Goal: Task Accomplishment & Management: Manage account settings

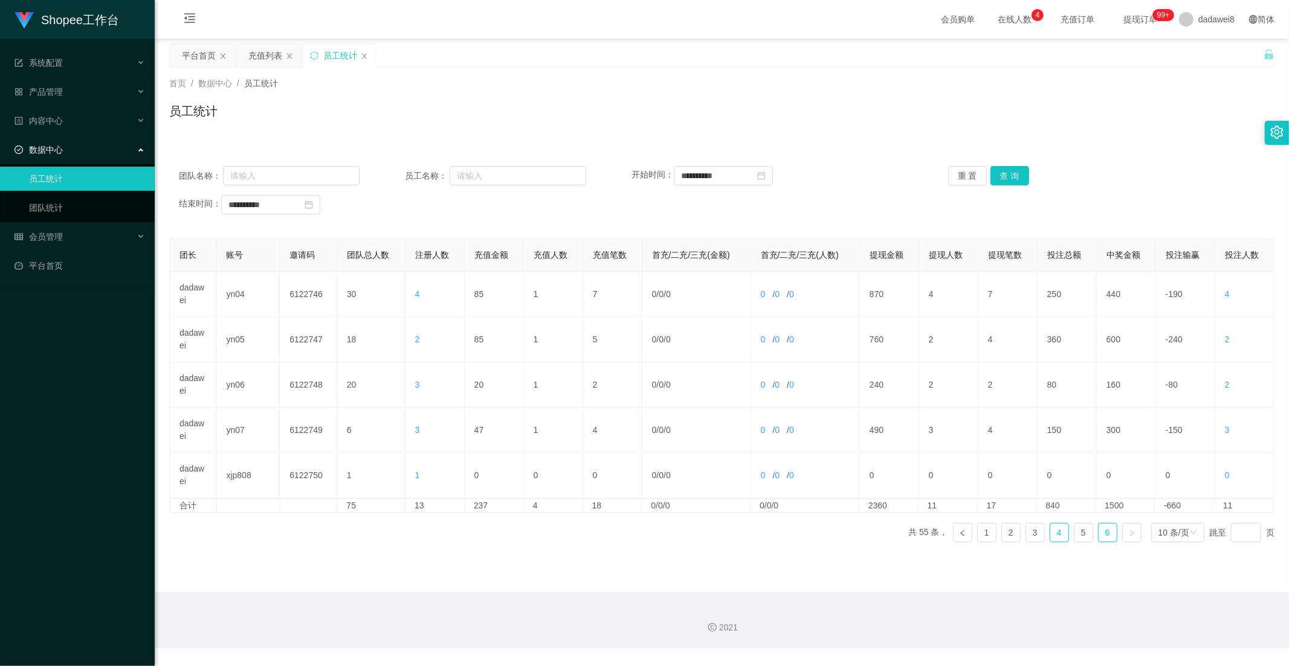
click at [1050, 532] on link "4" at bounding box center [1059, 533] width 18 height 18
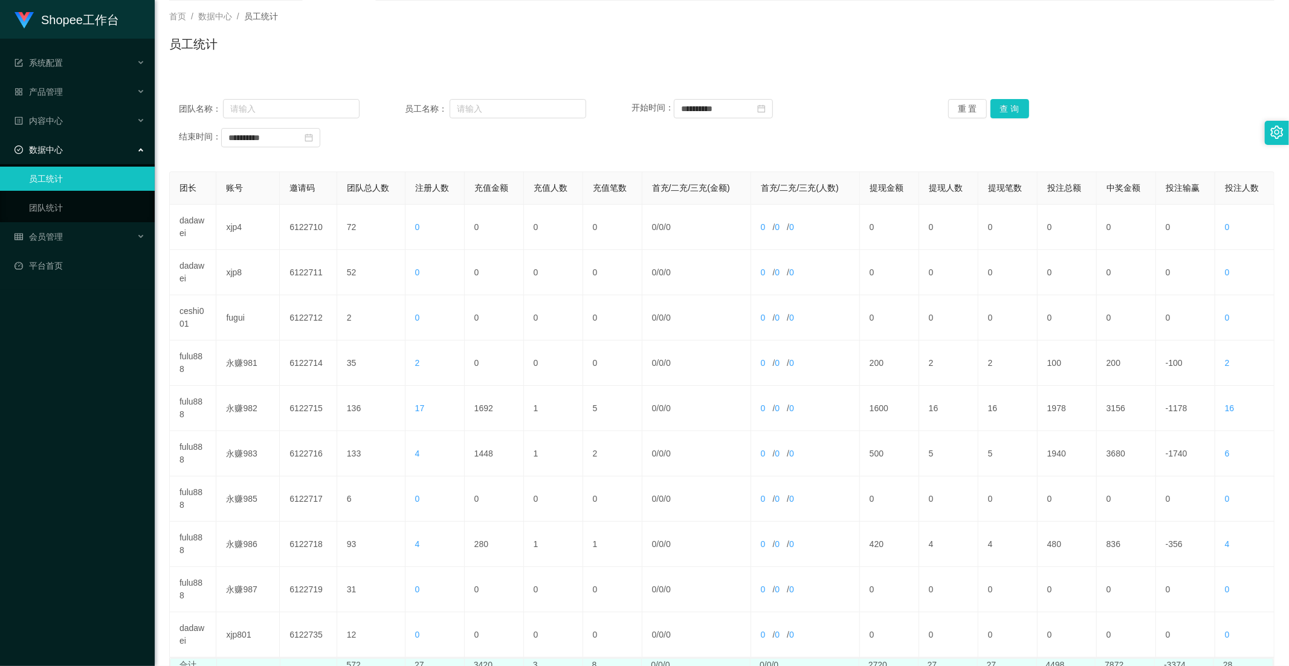
scroll to position [134, 0]
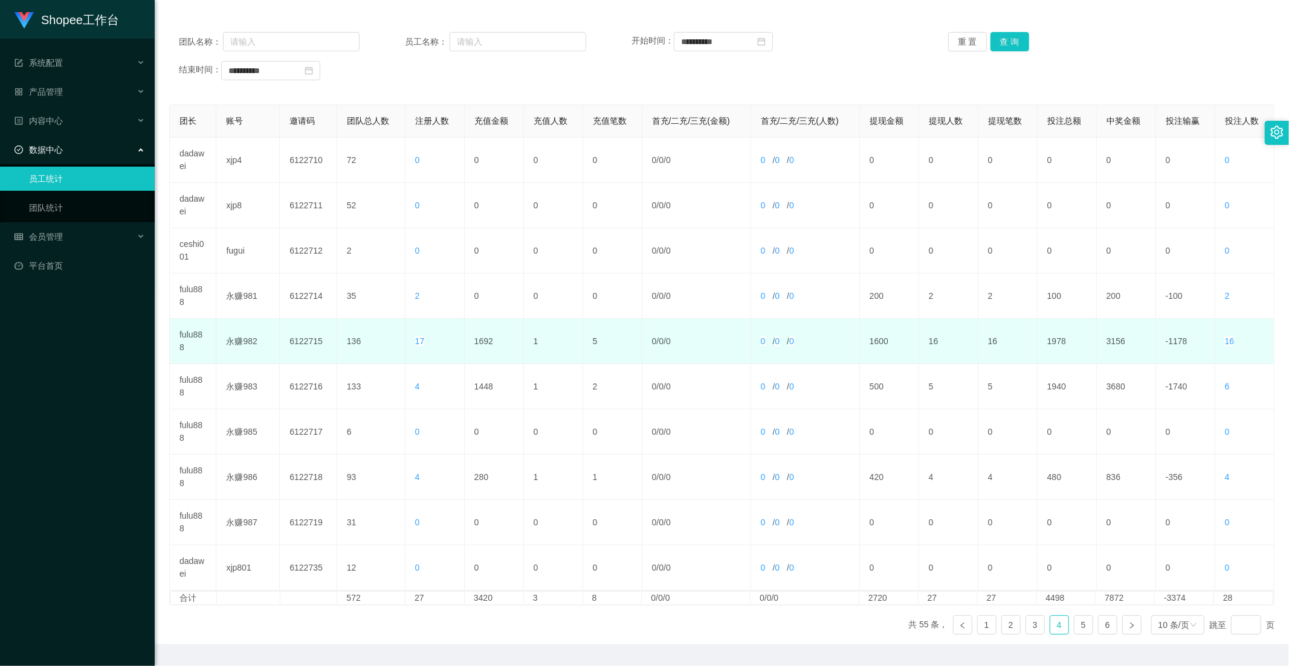
click at [460, 348] on td "17" at bounding box center [434, 341] width 59 height 45
click at [480, 336] on td "1692" at bounding box center [494, 341] width 59 height 45
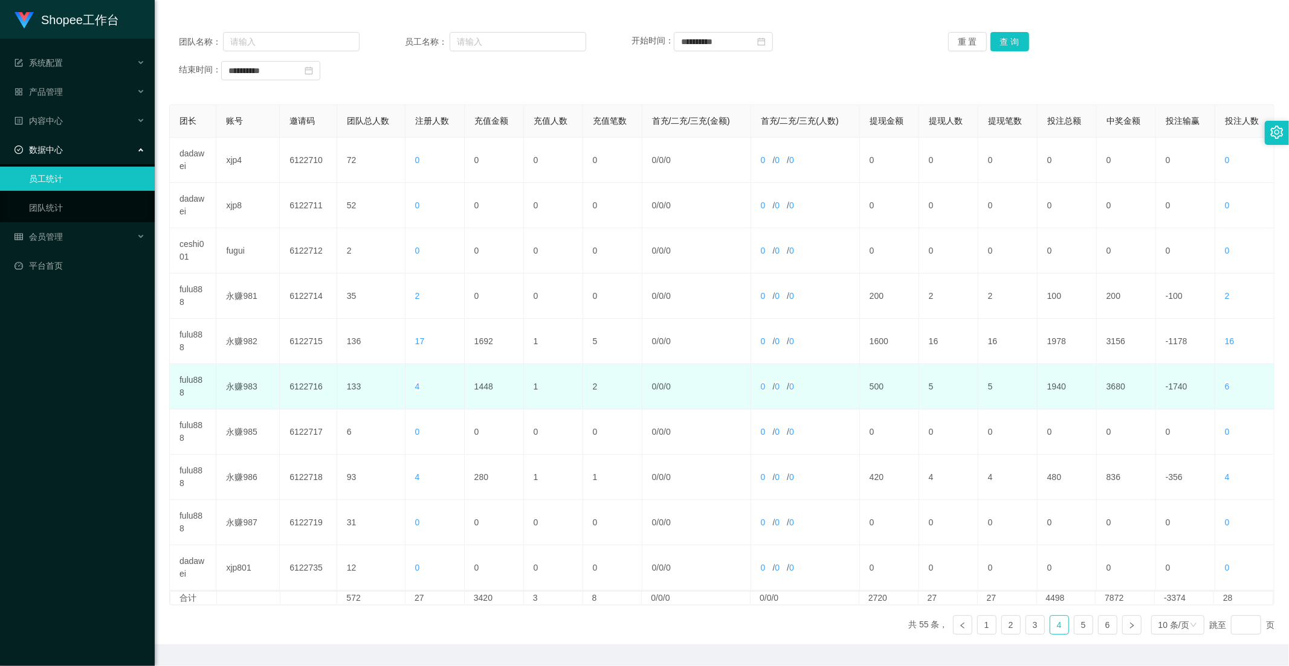
click at [478, 382] on td "1448" at bounding box center [494, 386] width 59 height 45
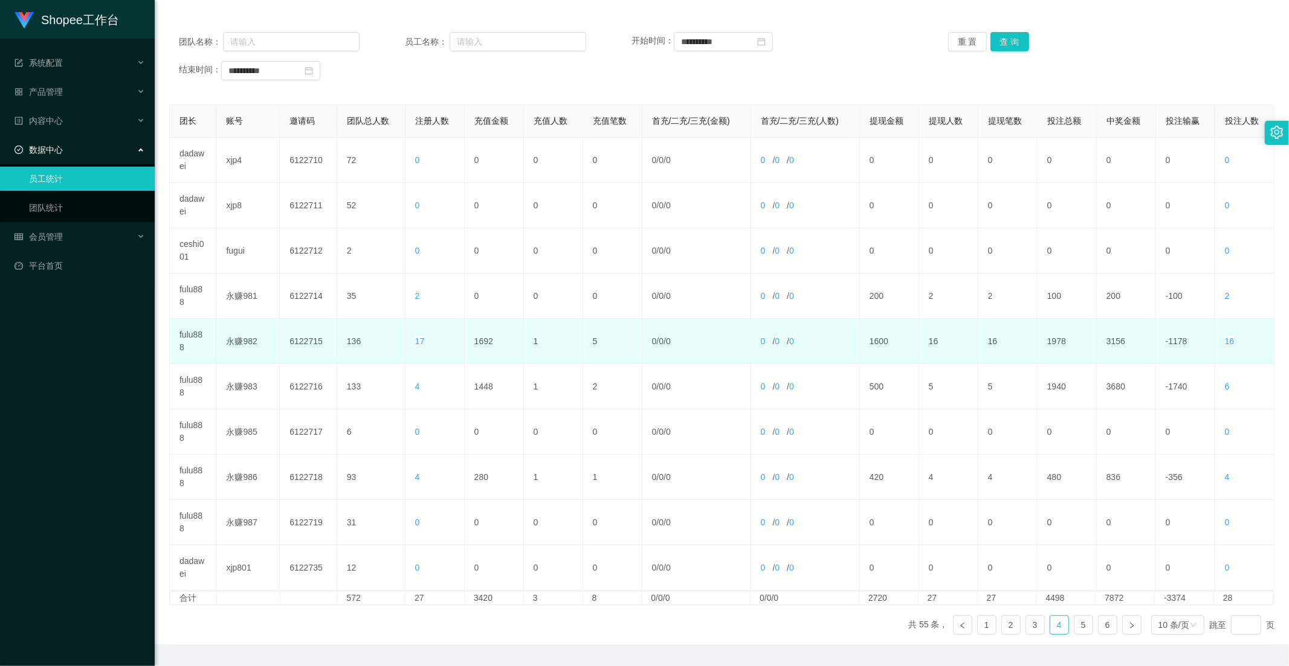
click at [538, 358] on td "1" at bounding box center [553, 341] width 59 height 45
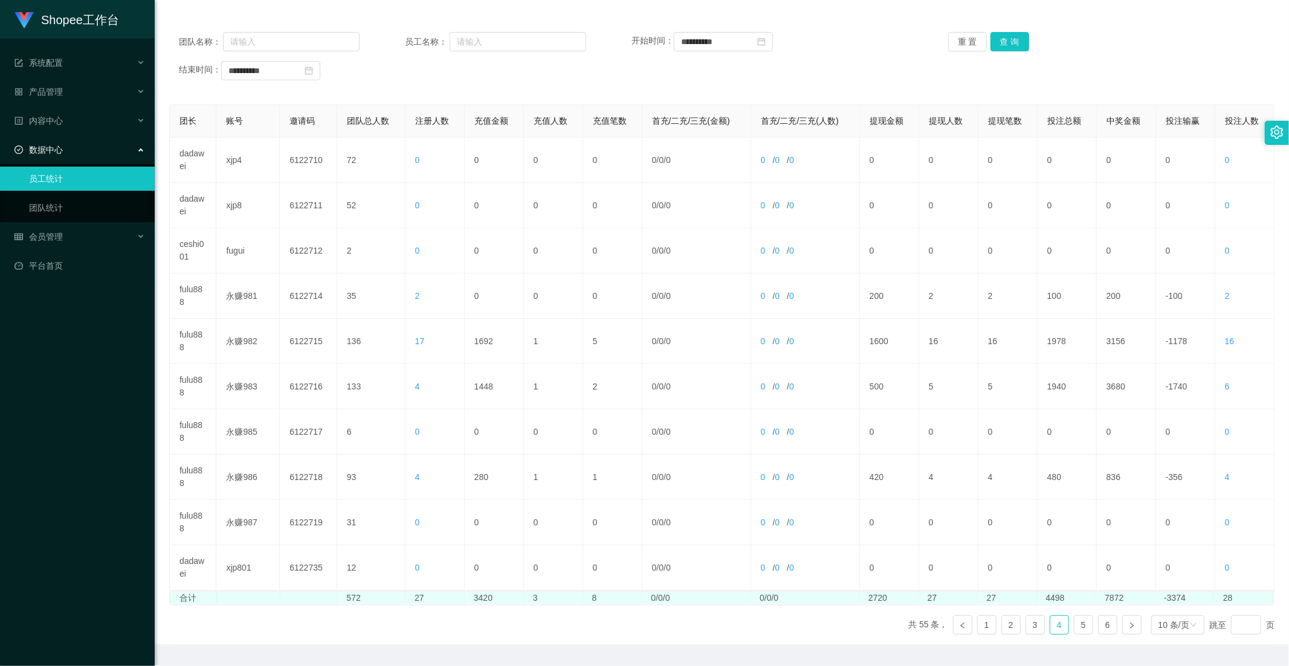
click at [474, 596] on td "3420" at bounding box center [494, 598] width 59 height 13
click at [497, 598] on td "3420" at bounding box center [494, 598] width 59 height 13
click at [486, 601] on td "3420" at bounding box center [494, 598] width 59 height 13
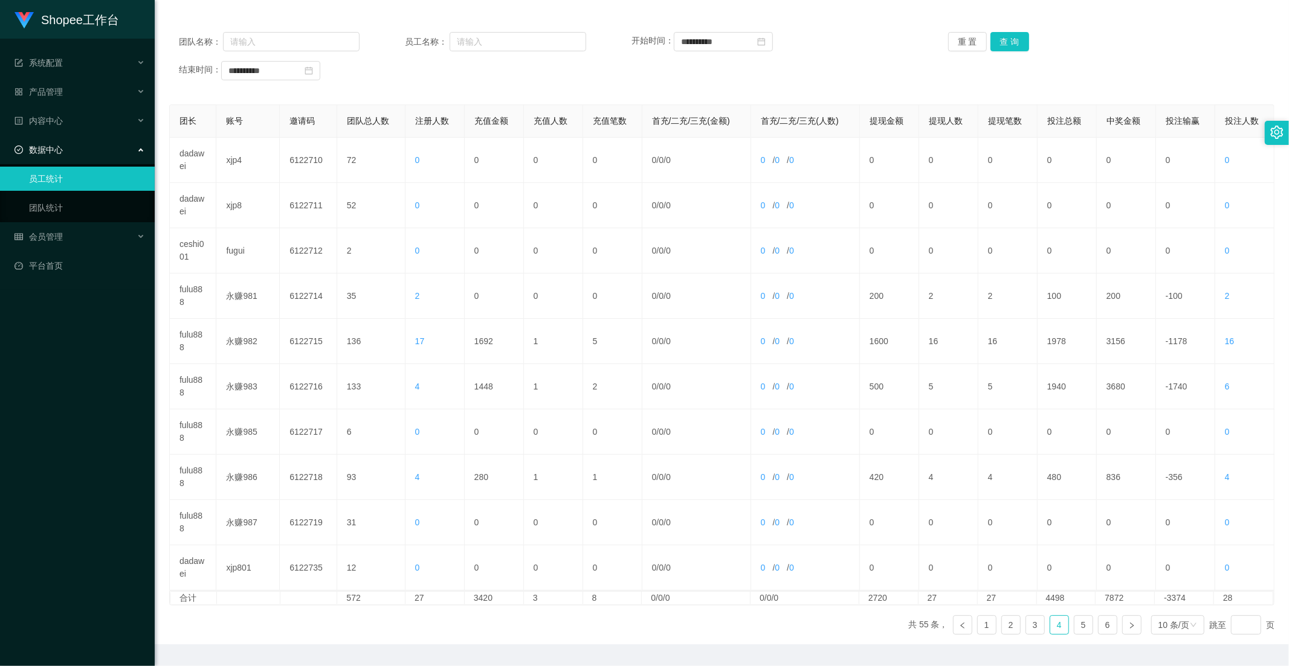
click at [483, 615] on div "团长 账号 邀请码 团队总人数 注册人数 充值金额 充值人数 充值笔数 首充/二充/三充(金额) 首充/二充/三充(人数) 提现金额 提现人数 提现笔数 投注…" at bounding box center [721, 375] width 1105 height 540
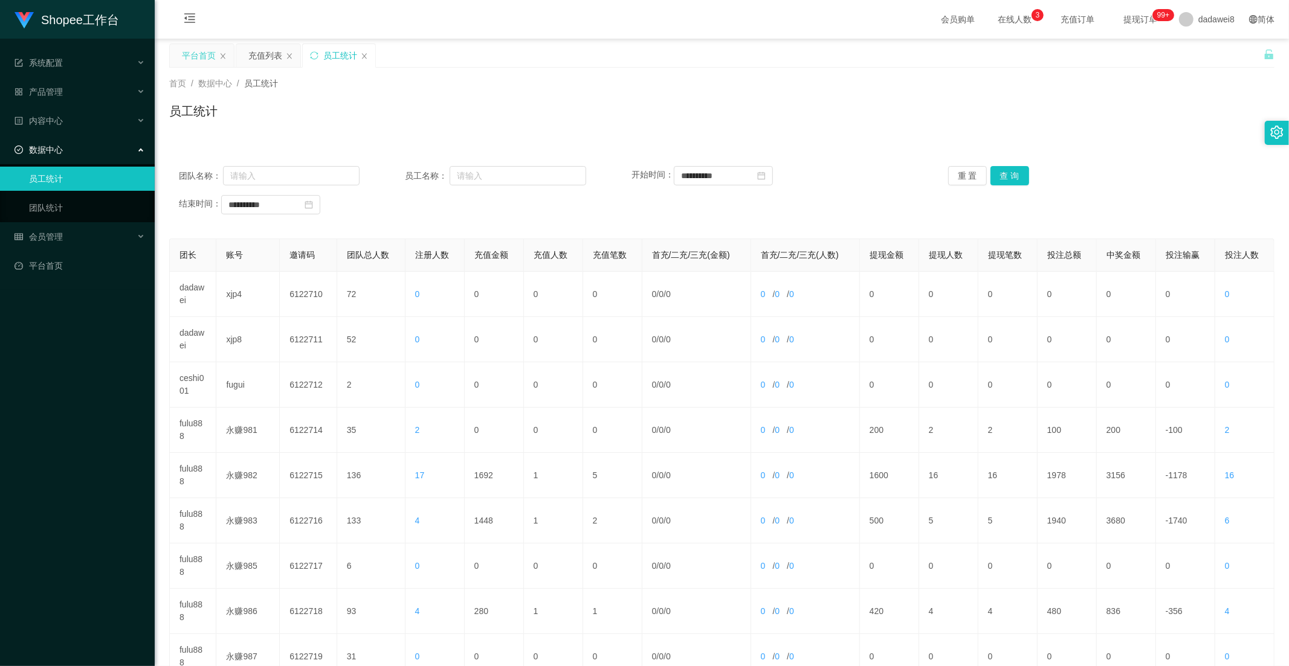
click at [194, 56] on div "平台首页" at bounding box center [199, 55] width 34 height 23
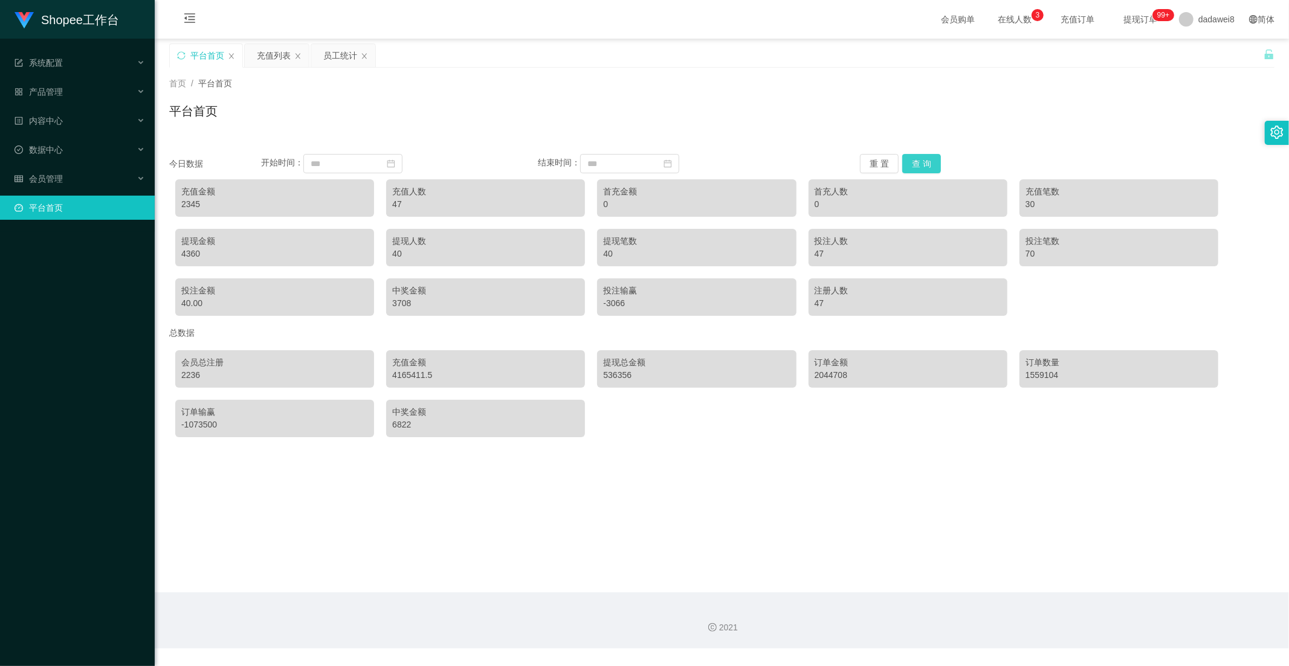
click at [917, 166] on button "查 询" at bounding box center [921, 163] width 39 height 19
click at [256, 69] on div "首页 / 平台首页 / 平台首页" at bounding box center [722, 104] width 1134 height 72
click at [259, 64] on div "充值列表" at bounding box center [274, 55] width 34 height 23
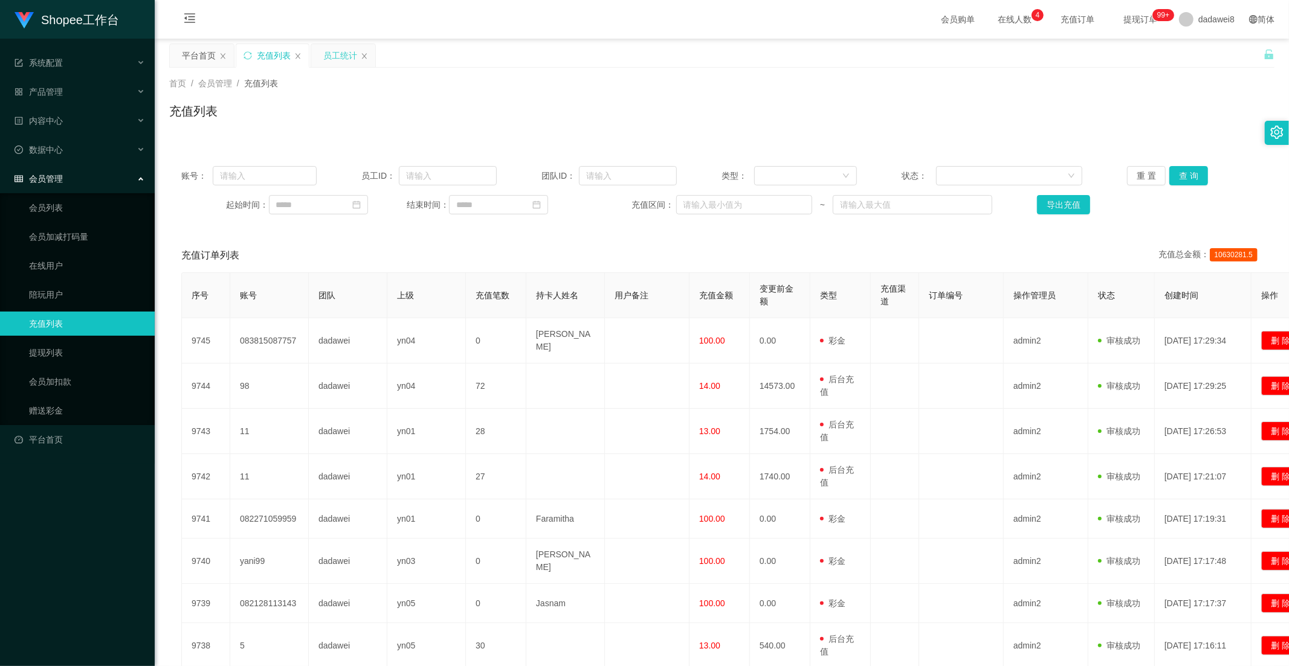
click at [340, 55] on div "员工统计" at bounding box center [340, 55] width 34 height 23
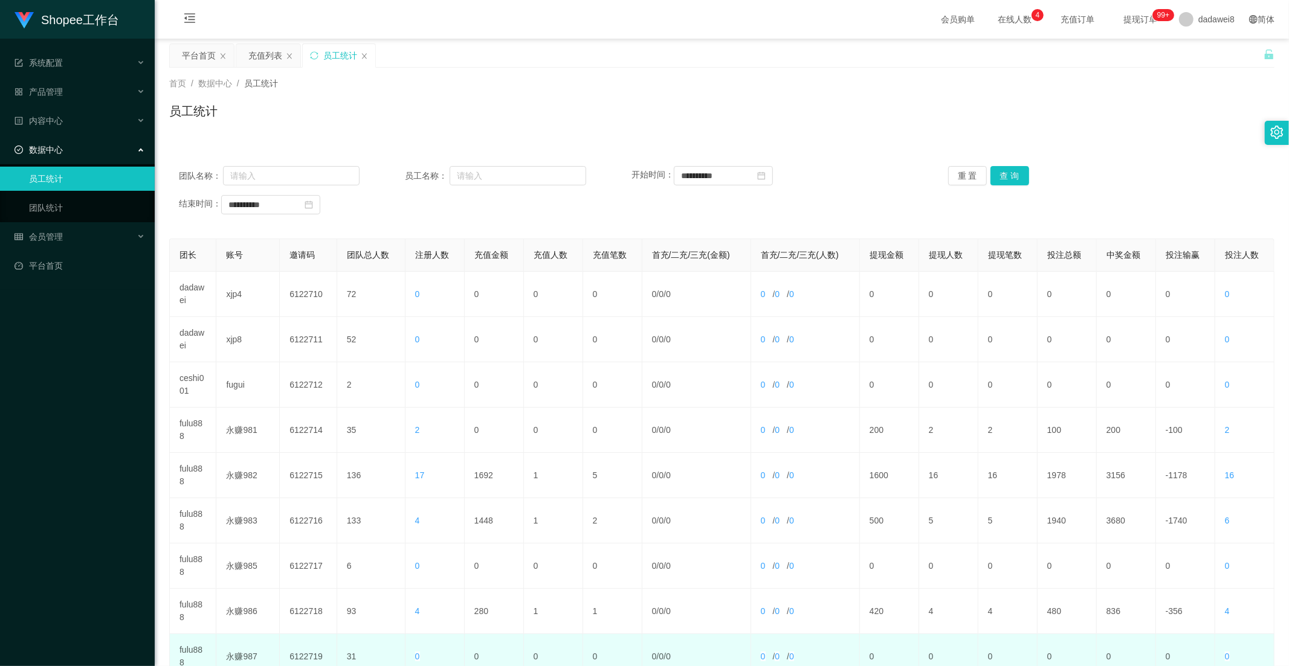
scroll to position [169, 0]
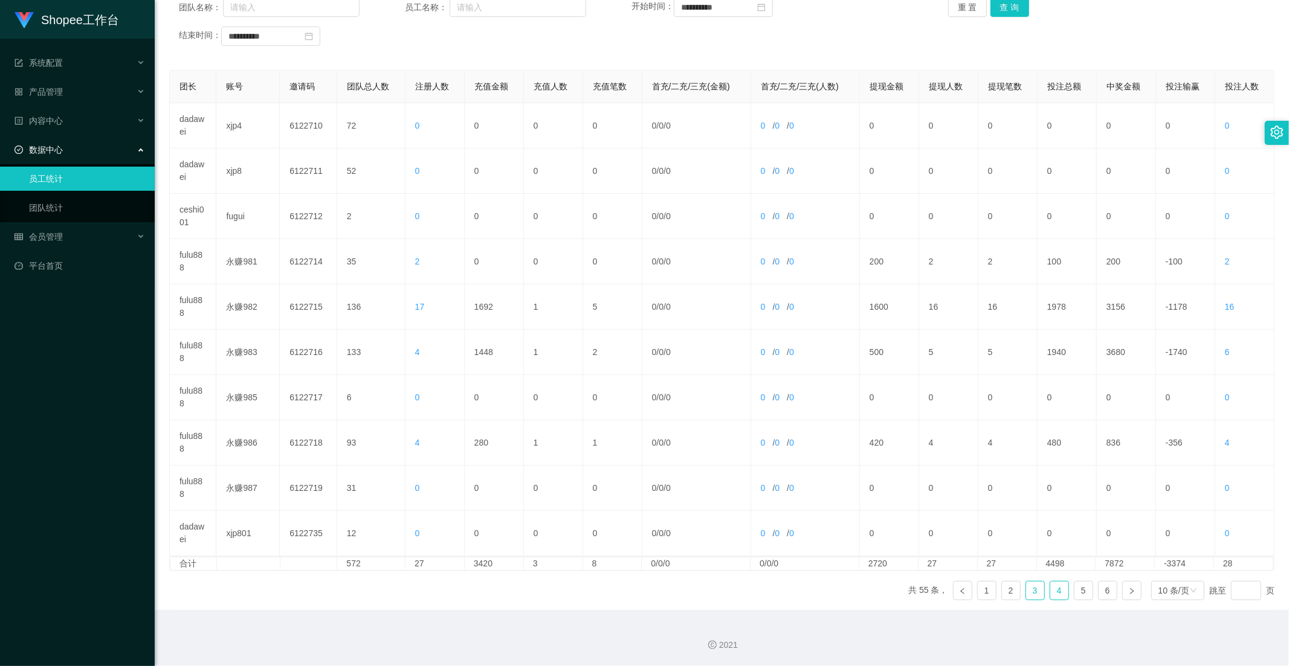
click at [1029, 590] on link "3" at bounding box center [1035, 591] width 18 height 18
click at [1050, 593] on link "4" at bounding box center [1059, 591] width 18 height 18
click at [1098, 590] on link "6" at bounding box center [1107, 591] width 18 height 18
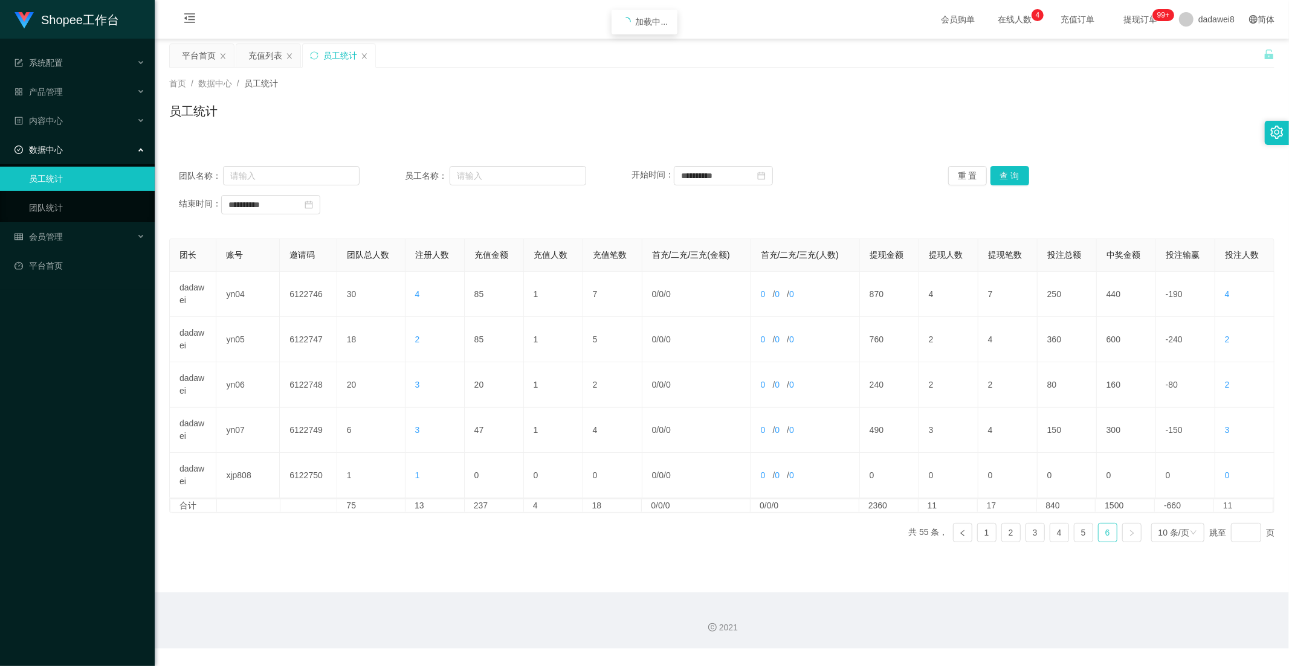
scroll to position [0, 0]
click at [1074, 534] on link "5" at bounding box center [1083, 533] width 18 height 18
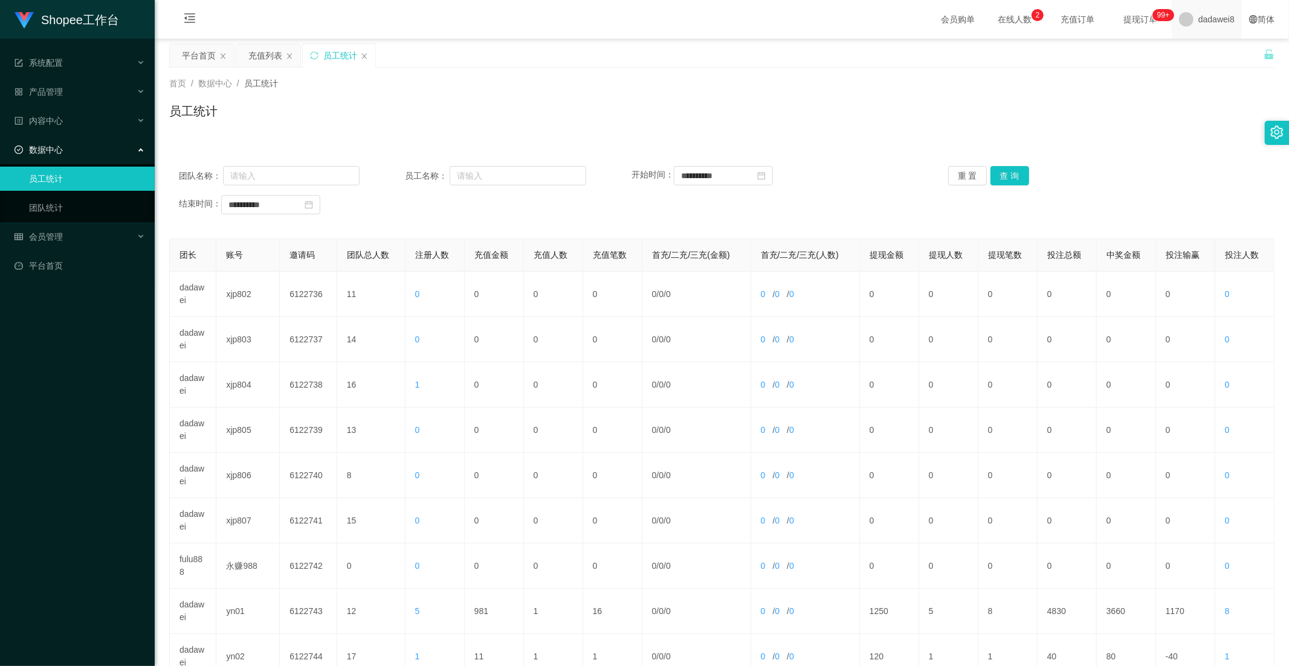
click at [1172, 27] on div "dadawei8" at bounding box center [1207, 19] width 70 height 39
click at [1168, 59] on li "退出登录" at bounding box center [1207, 52] width 91 height 19
